Goal: Task Accomplishment & Management: Manage account settings

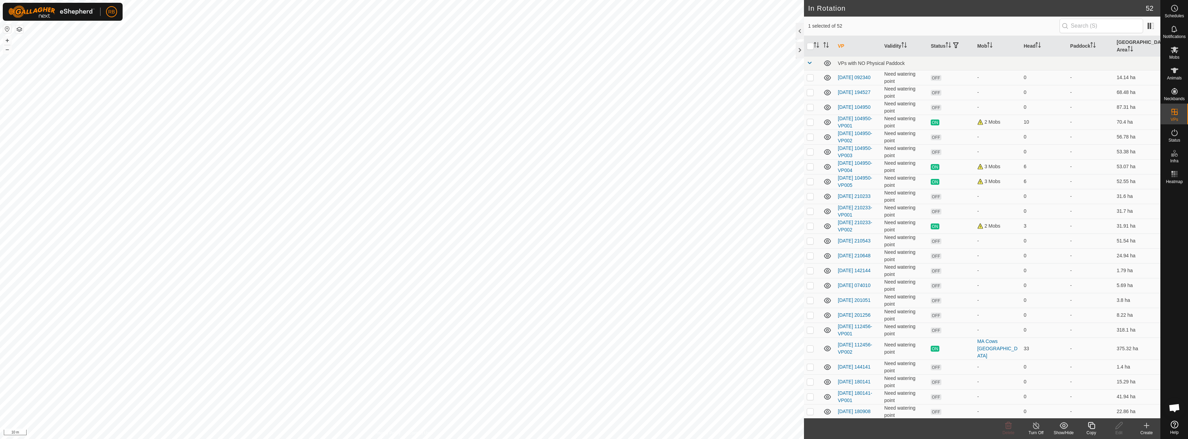
click at [1091, 430] on div "Copy" at bounding box center [1092, 433] width 28 height 6
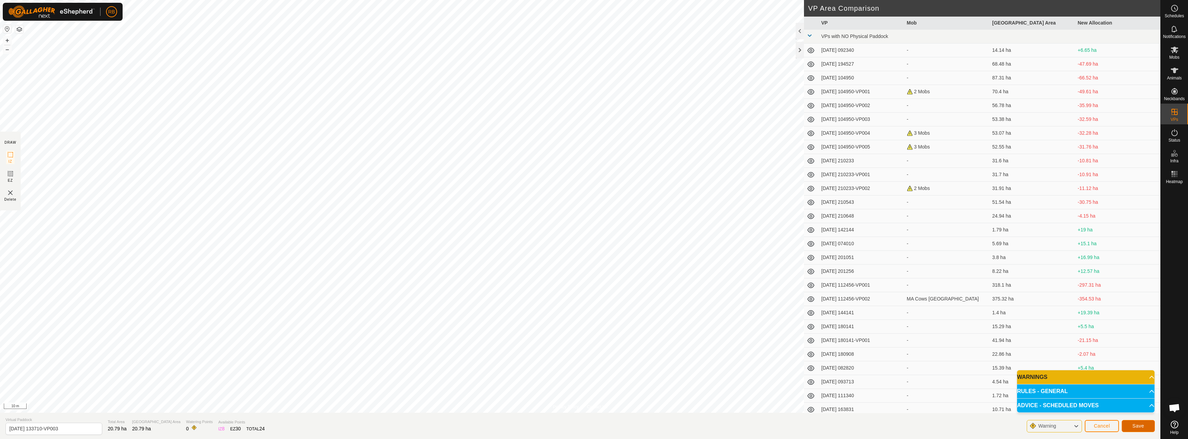
click at [1148, 426] on button "Save" at bounding box center [1138, 426] width 33 height 12
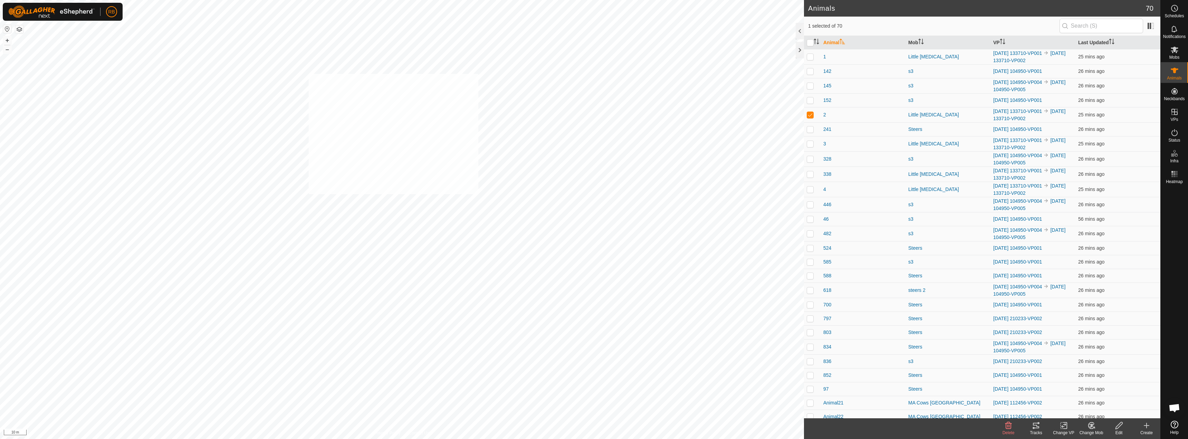
checkbox input "true"
click at [1036, 432] on div "Tracks" at bounding box center [1037, 433] width 28 height 6
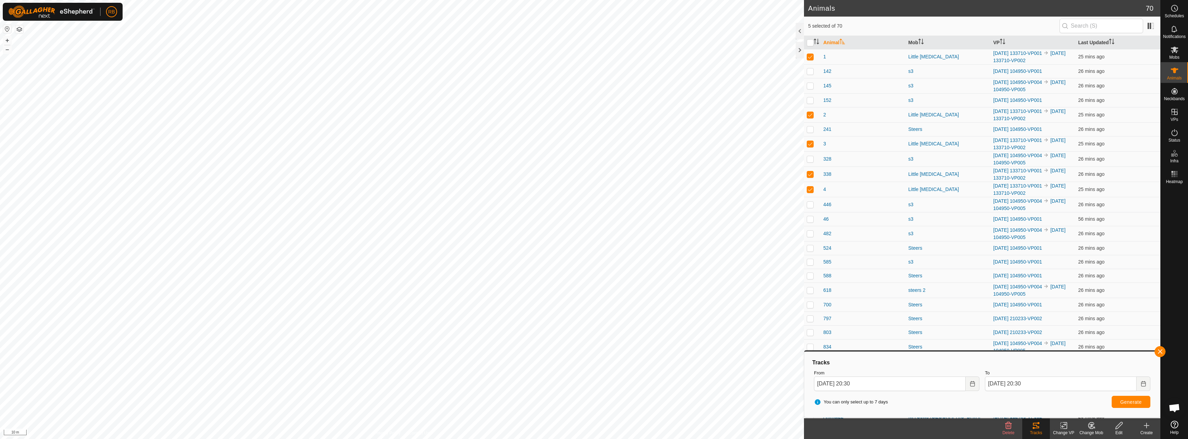
click at [1064, 433] on div "Change VP" at bounding box center [1064, 433] width 28 height 6
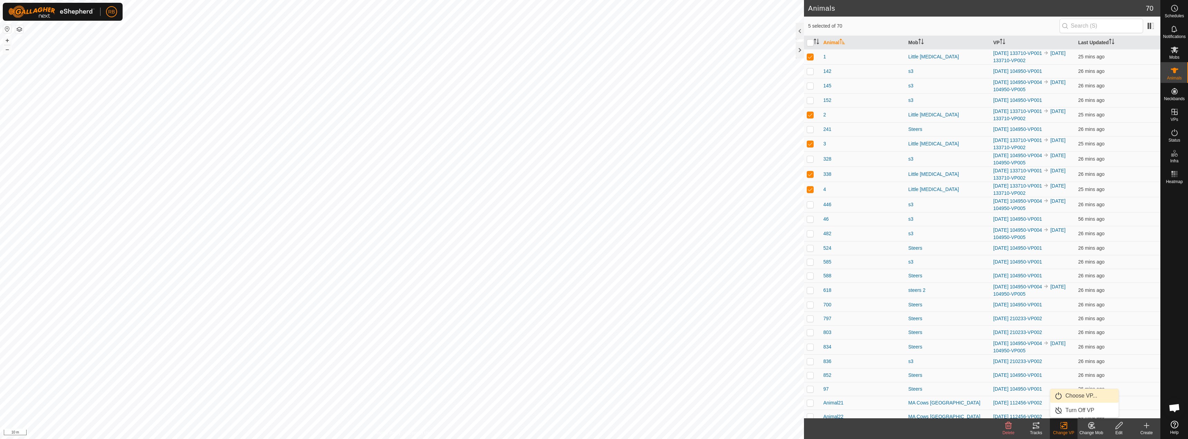
click at [1087, 397] on link "Choose VP..." at bounding box center [1085, 396] width 68 height 14
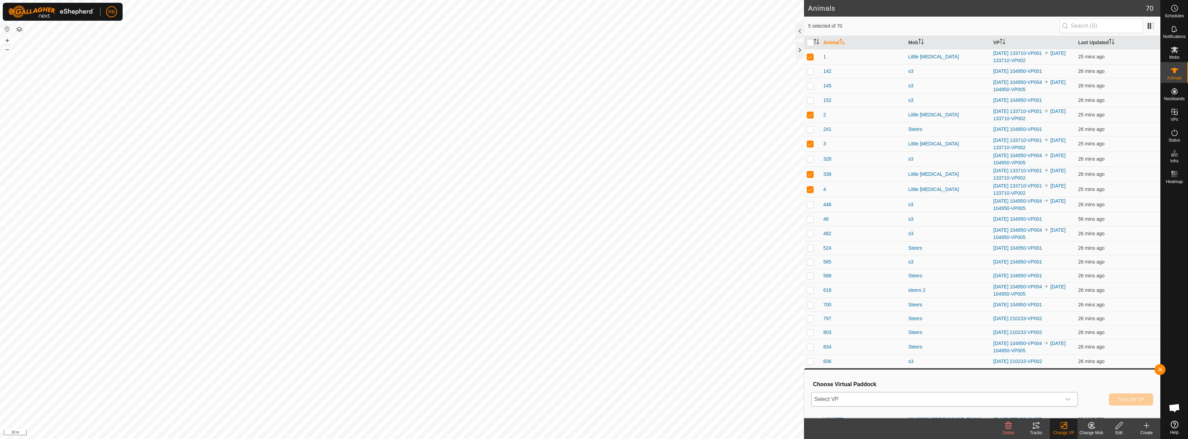
click at [1046, 399] on span "Select VP" at bounding box center [936, 399] width 249 height 14
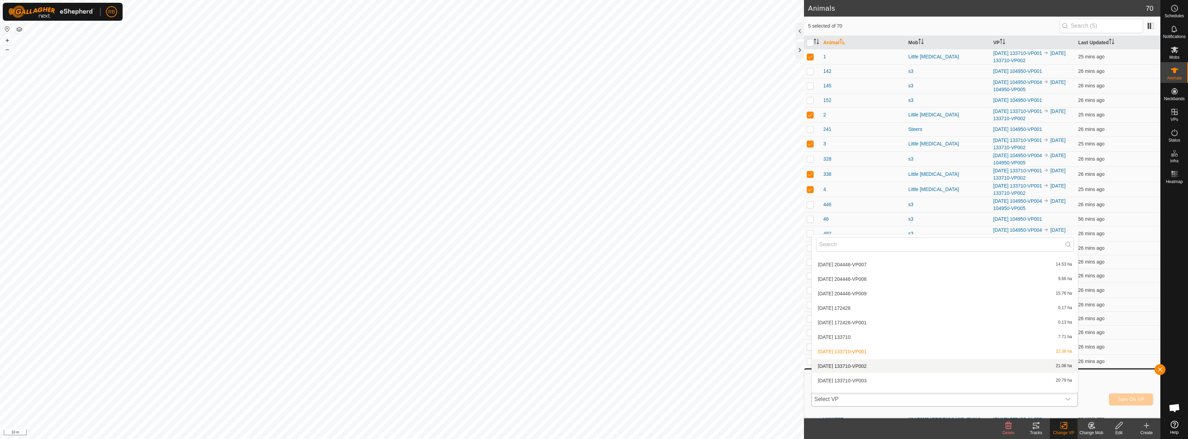
scroll to position [646, 0]
click at [868, 352] on li "[DATE] 133710-VP002 21.06 ha" at bounding box center [945, 357] width 266 height 14
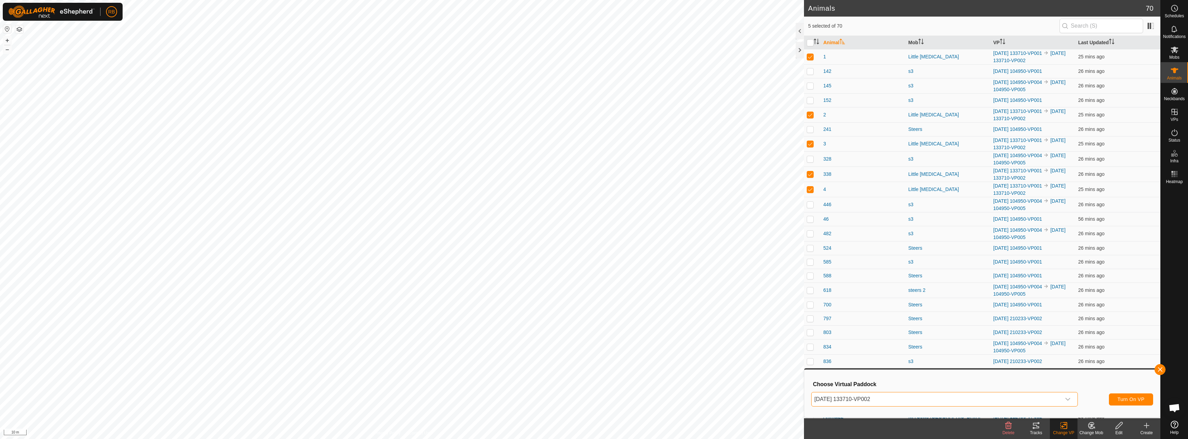
click at [865, 398] on span "[DATE] 133710-VP002" at bounding box center [936, 399] width 249 height 14
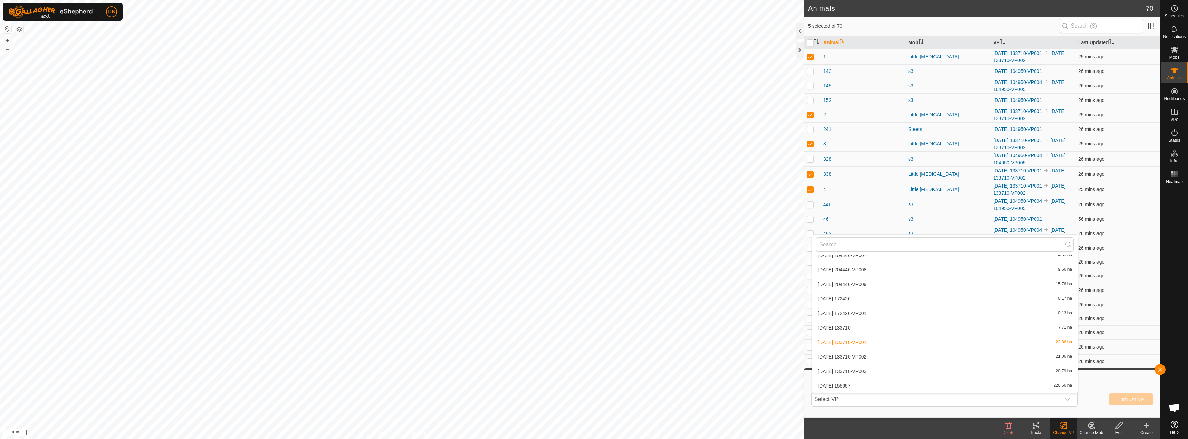
click at [867, 371] on li "[DATE] 133710-VP003 20.79 ha" at bounding box center [945, 371] width 266 height 14
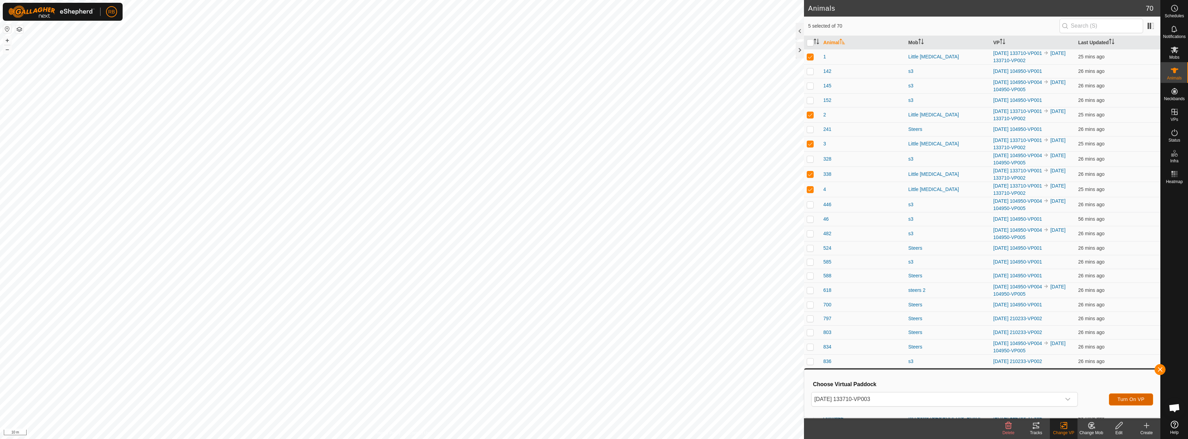
click at [1143, 396] on button "Turn On VP" at bounding box center [1131, 399] width 44 height 12
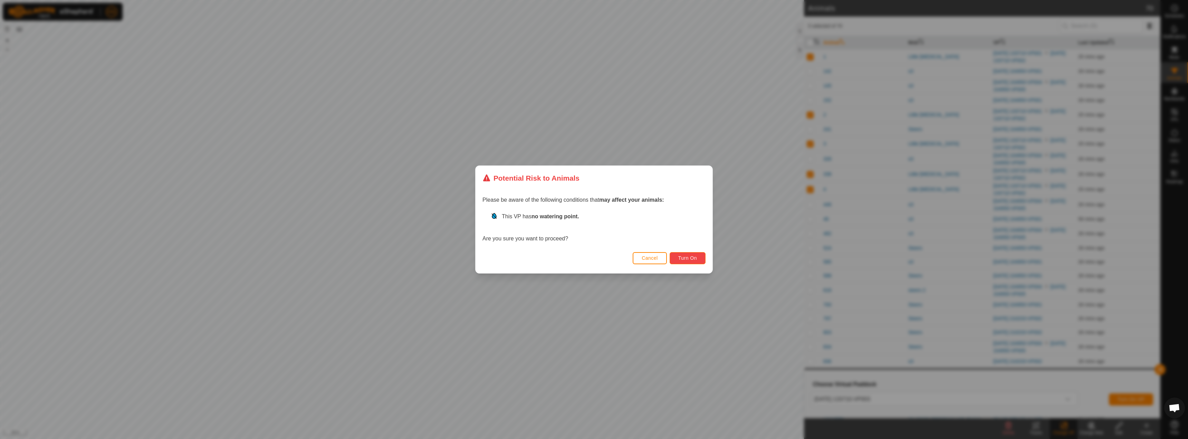
click at [688, 255] on span "Turn On" at bounding box center [688, 258] width 19 height 6
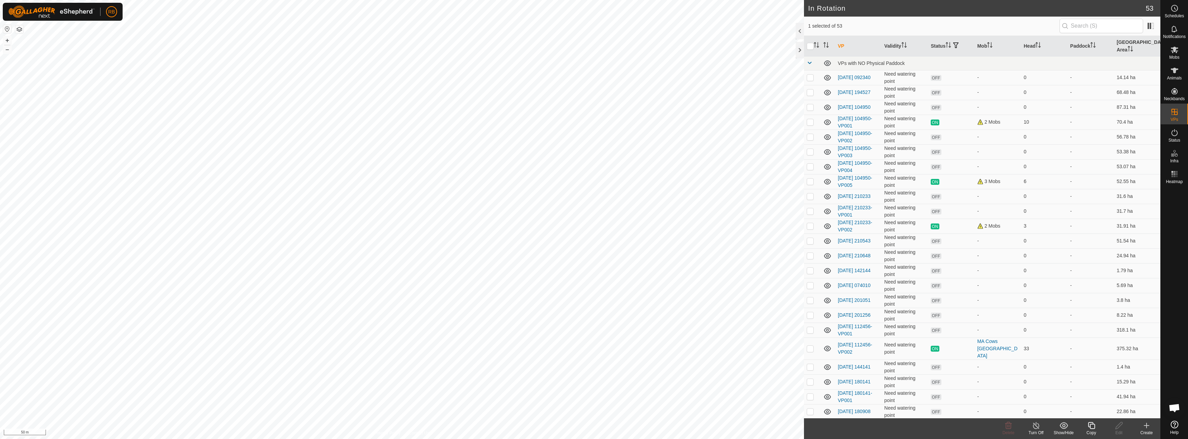
click at [1091, 428] on icon at bounding box center [1091, 425] width 7 height 7
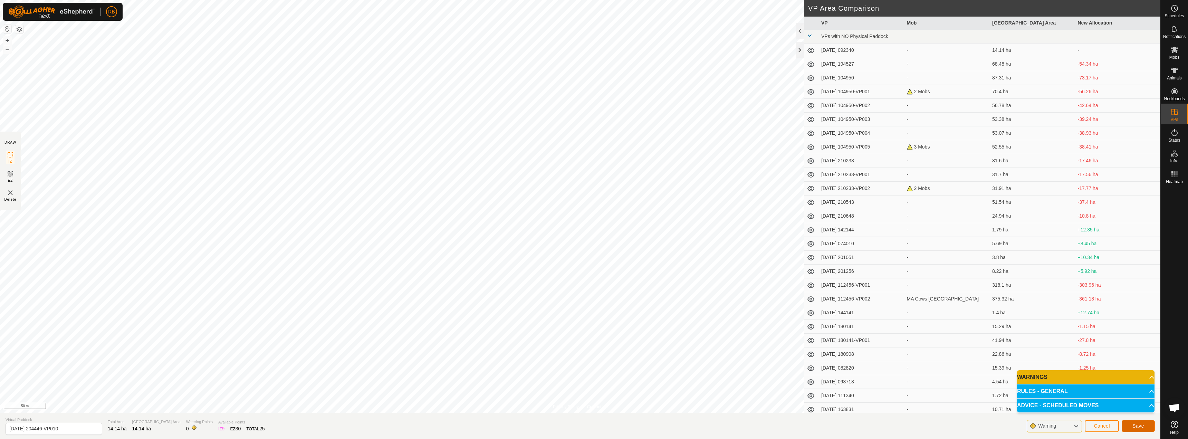
click at [1141, 427] on span "Save" at bounding box center [1139, 426] width 12 height 6
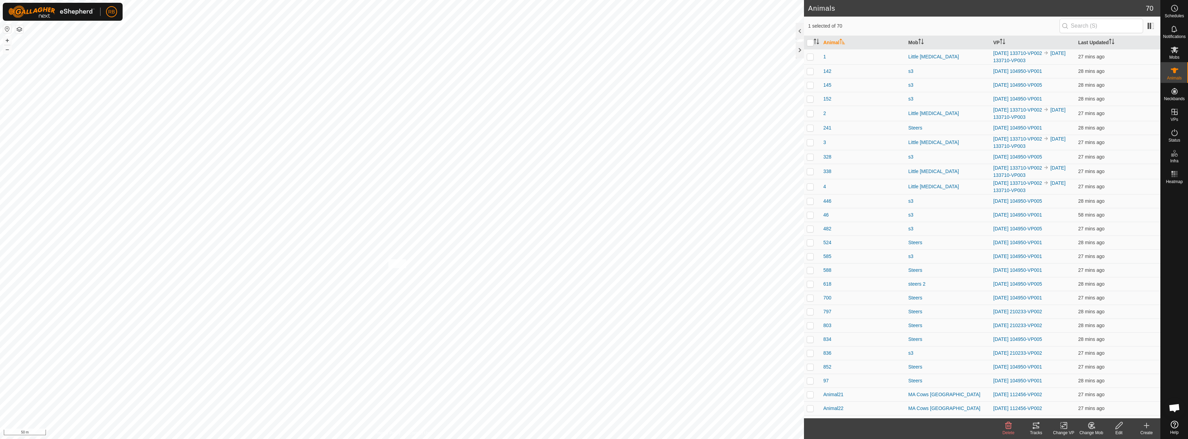
checkbox input "true"
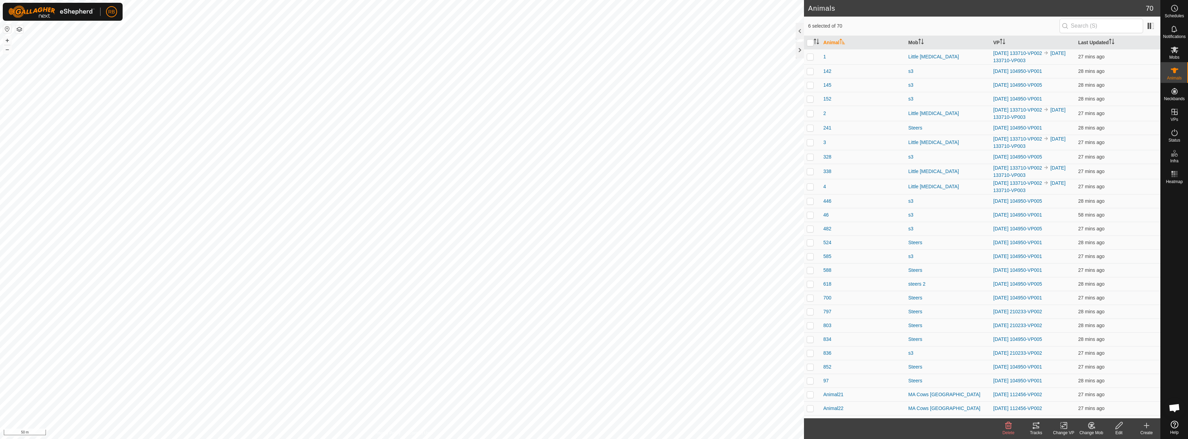
click at [1064, 429] on icon at bounding box center [1064, 425] width 9 height 8
click at [1090, 400] on link "Choose VP..." at bounding box center [1085, 396] width 68 height 14
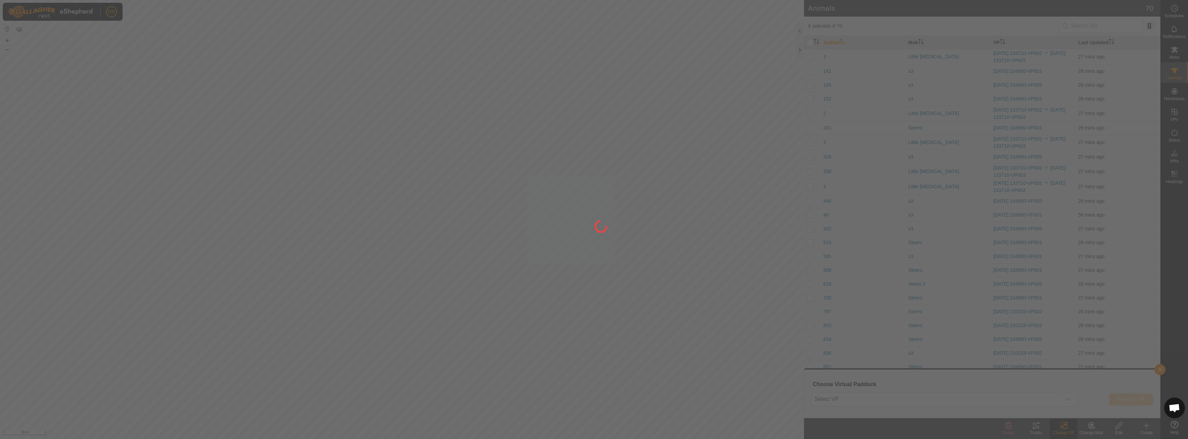
click at [925, 395] on div at bounding box center [594, 219] width 1188 height 439
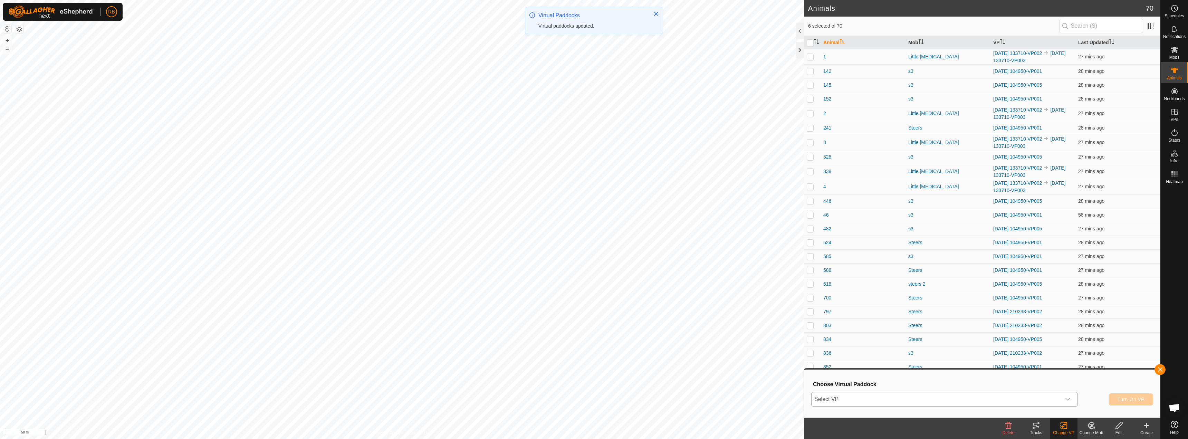
click at [889, 403] on span "Select VP" at bounding box center [936, 399] width 249 height 14
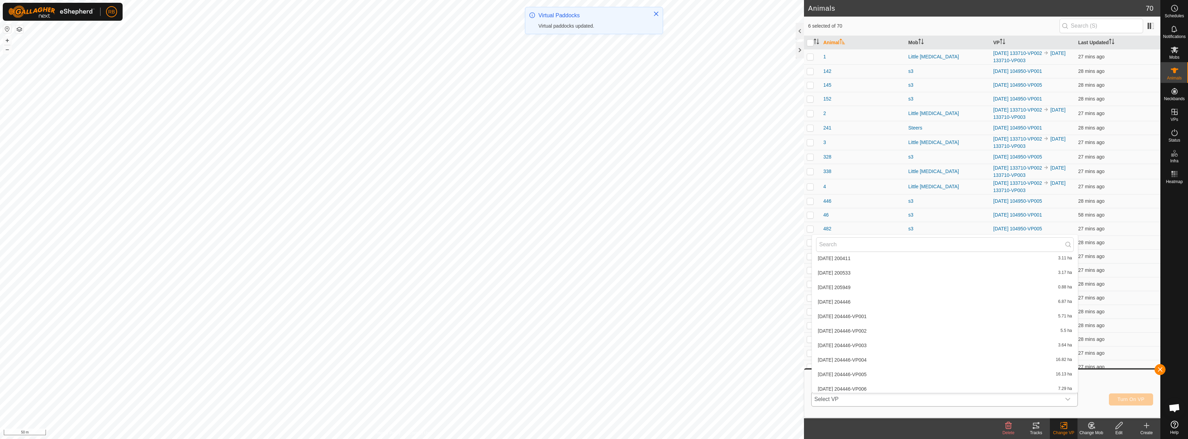
scroll to position [560, 0]
click at [873, 386] on li "[DATE] 204446-VP010 14.14 ha" at bounding box center [945, 385] width 266 height 14
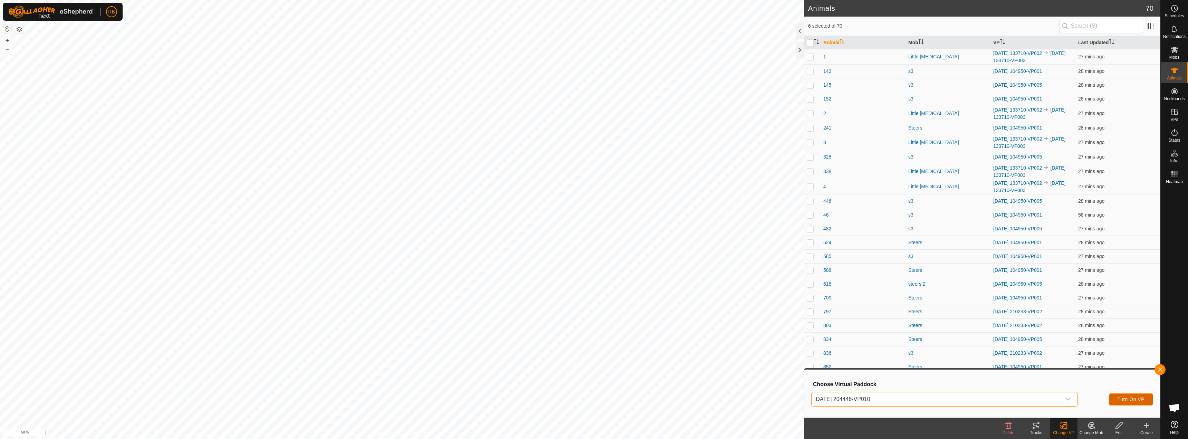
click at [1124, 396] on button "Turn On VP" at bounding box center [1131, 399] width 44 height 12
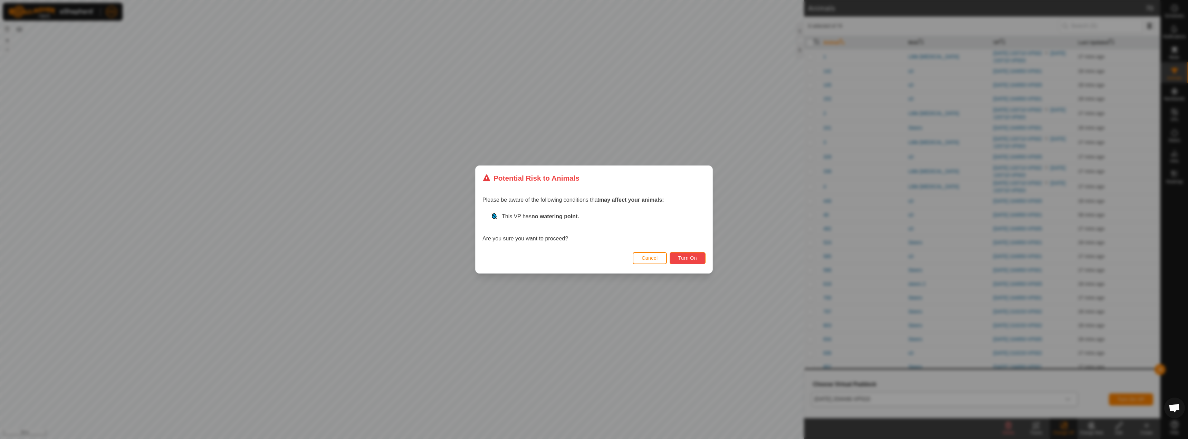
click at [694, 261] on button "Turn On" at bounding box center [688, 258] width 36 height 12
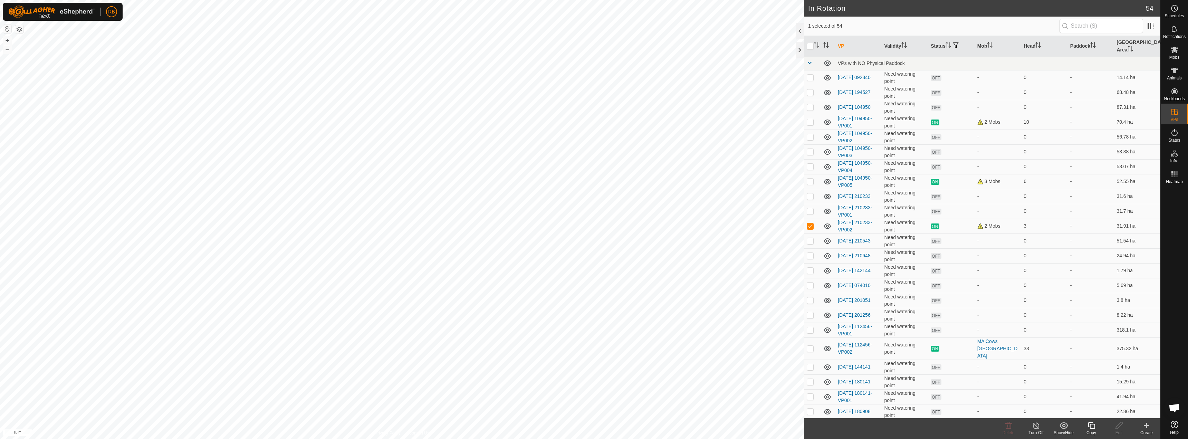
checkbox input "true"
checkbox input "false"
click at [1094, 430] on div "Copy" at bounding box center [1092, 433] width 28 height 6
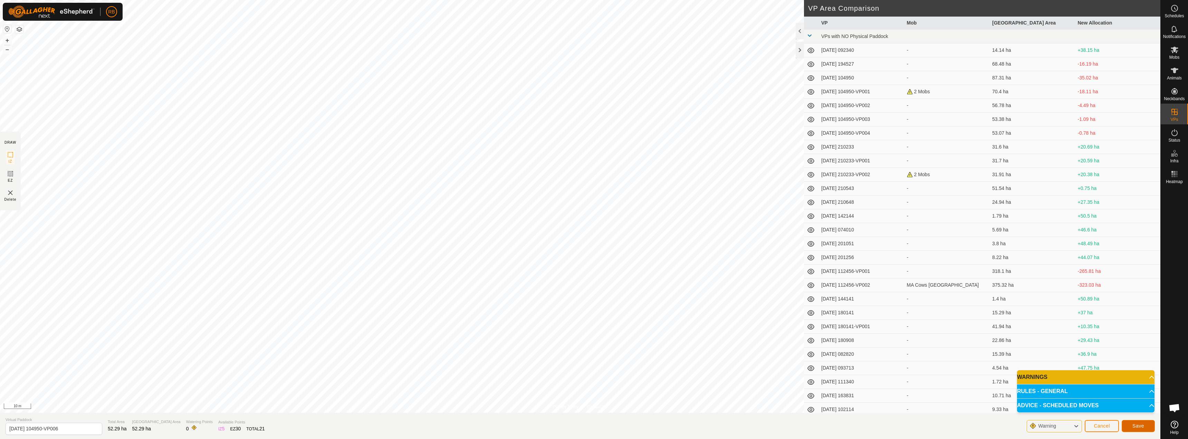
click at [1137, 430] on button "Save" at bounding box center [1138, 426] width 33 height 12
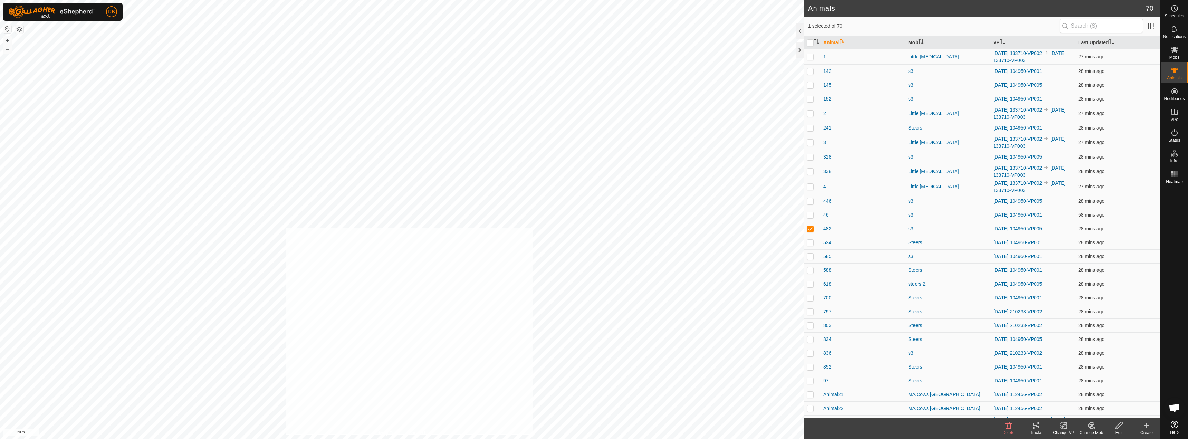
checkbox input "true"
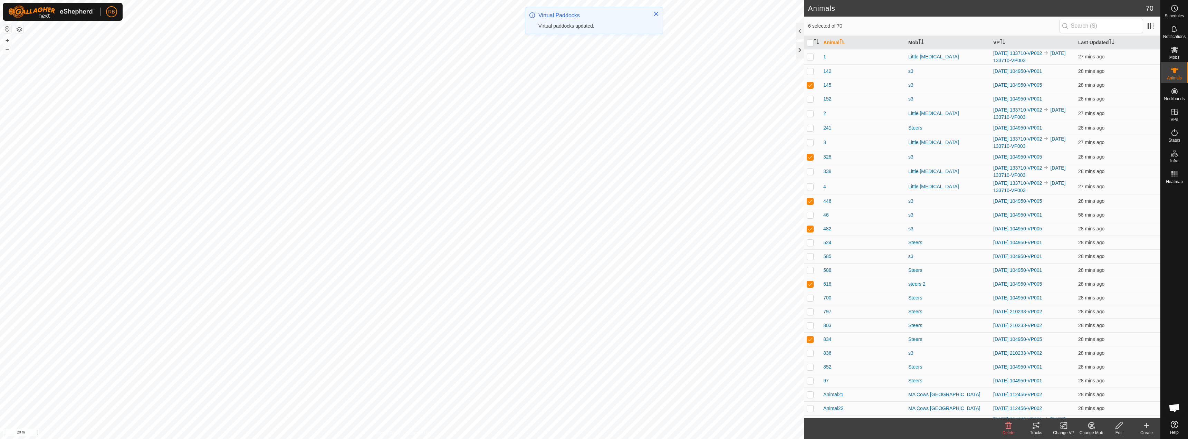
click at [1062, 427] on icon at bounding box center [1064, 425] width 9 height 8
click at [1076, 399] on link "Choose VP..." at bounding box center [1085, 396] width 68 height 14
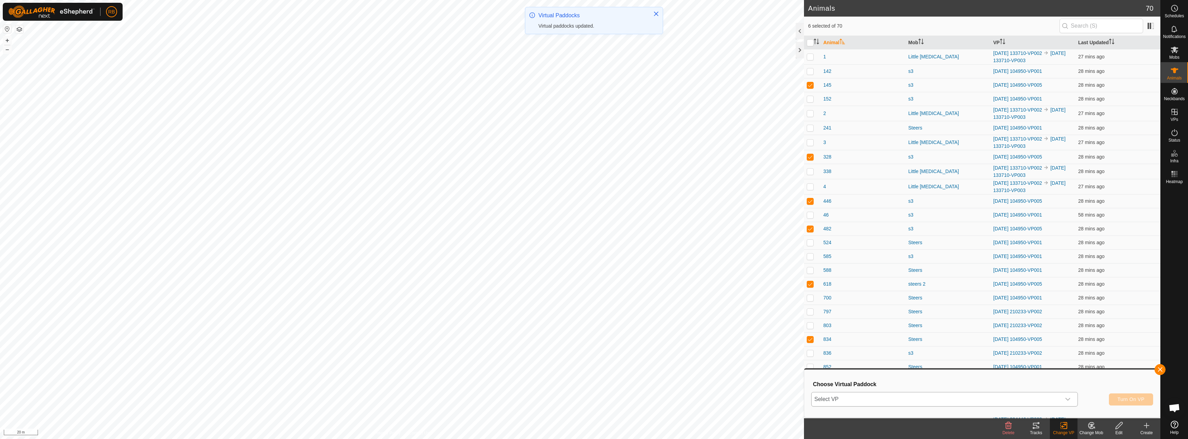
click at [989, 401] on span "Select VP" at bounding box center [936, 399] width 249 height 14
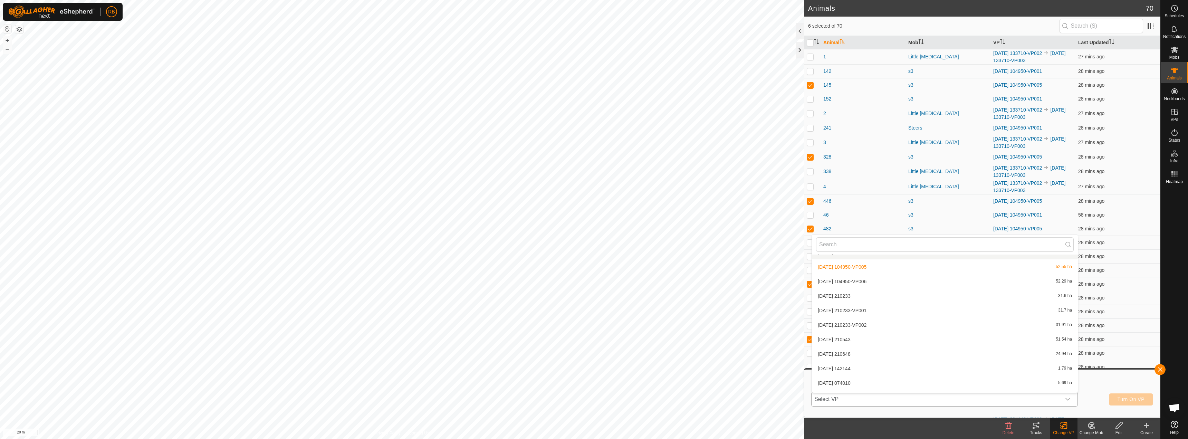
scroll to position [111, 0]
click at [868, 284] on li "[DATE] 104950-VP006 52.29 ha" at bounding box center [945, 282] width 266 height 14
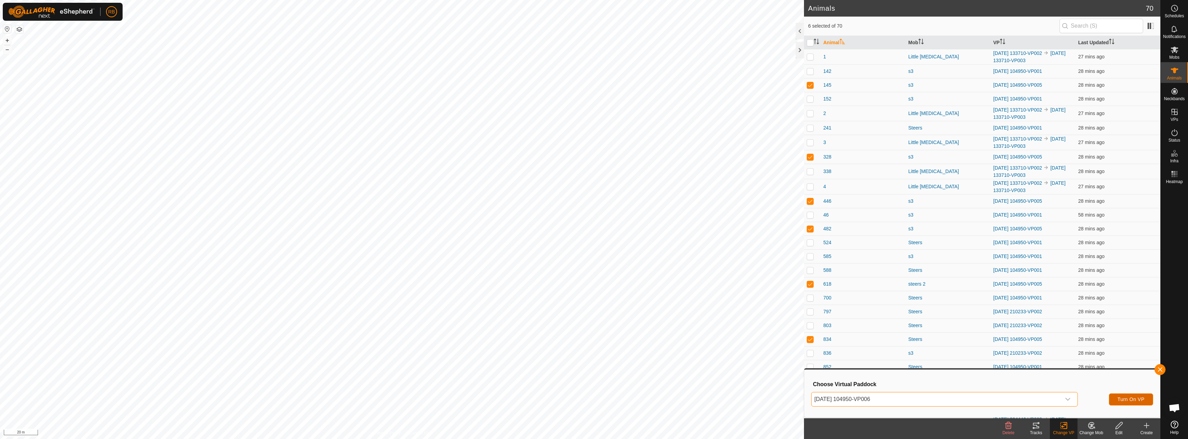
click at [1137, 397] on span "Turn On VP" at bounding box center [1131, 400] width 27 height 6
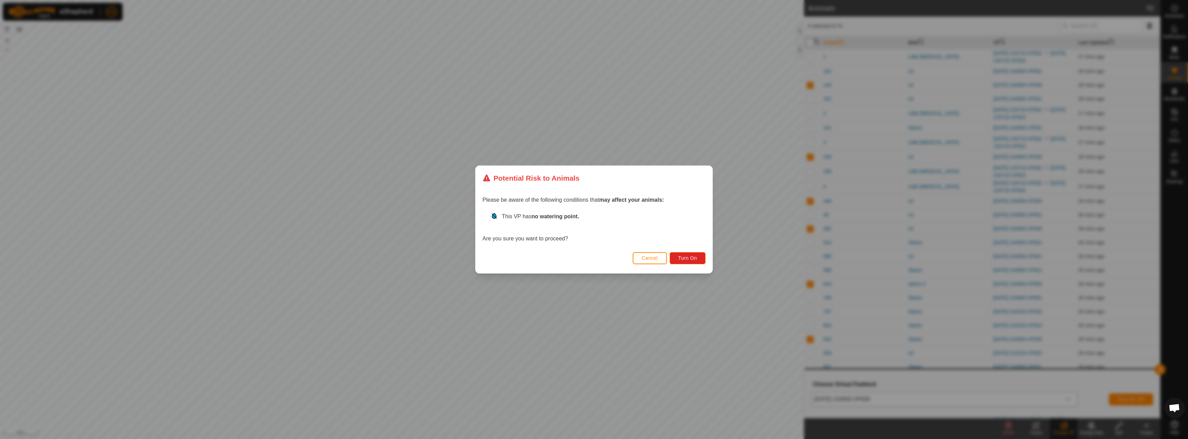
click at [699, 252] on div "Cancel Turn On" at bounding box center [594, 261] width 237 height 23
click at [696, 254] on button "Turn On" at bounding box center [688, 258] width 36 height 12
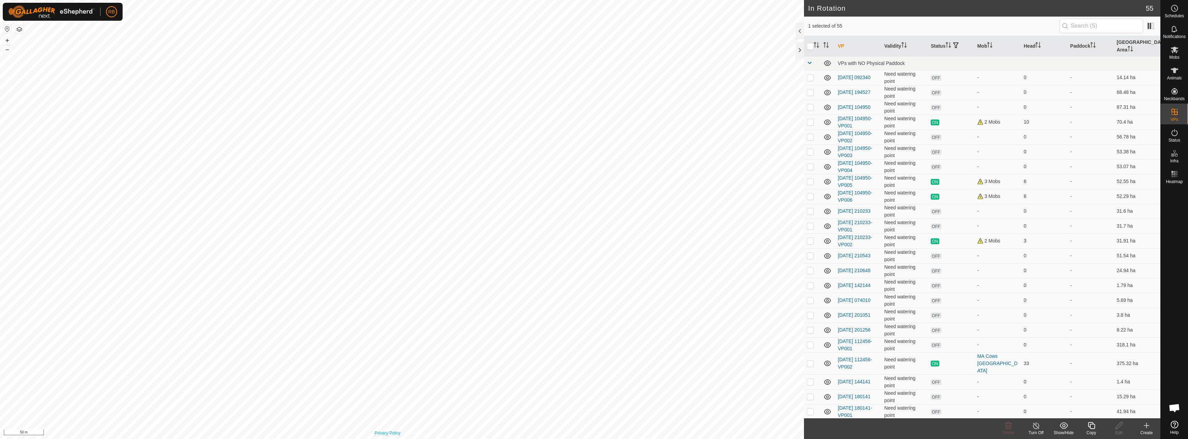
checkbox input "false"
checkbox input "true"
checkbox input "false"
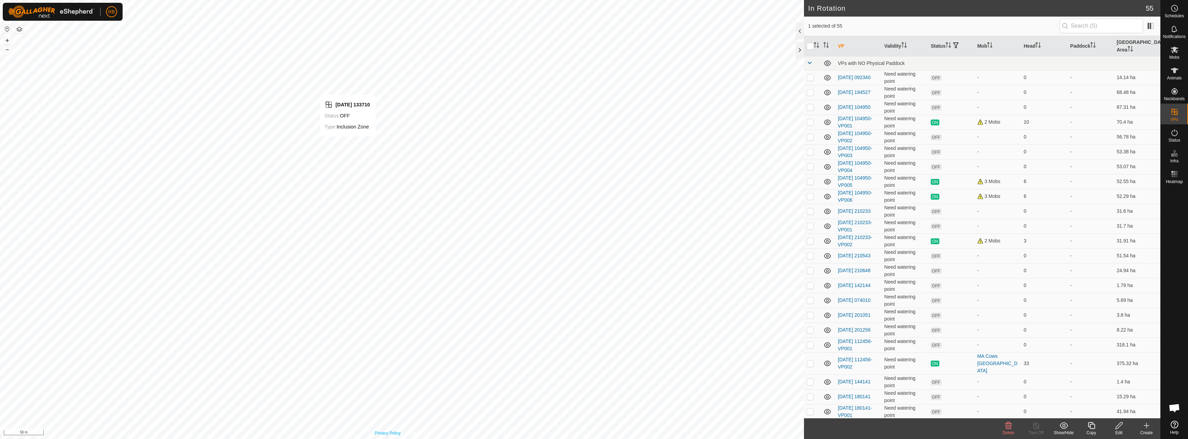
checkbox input "true"
